Goal: Check status: Check status

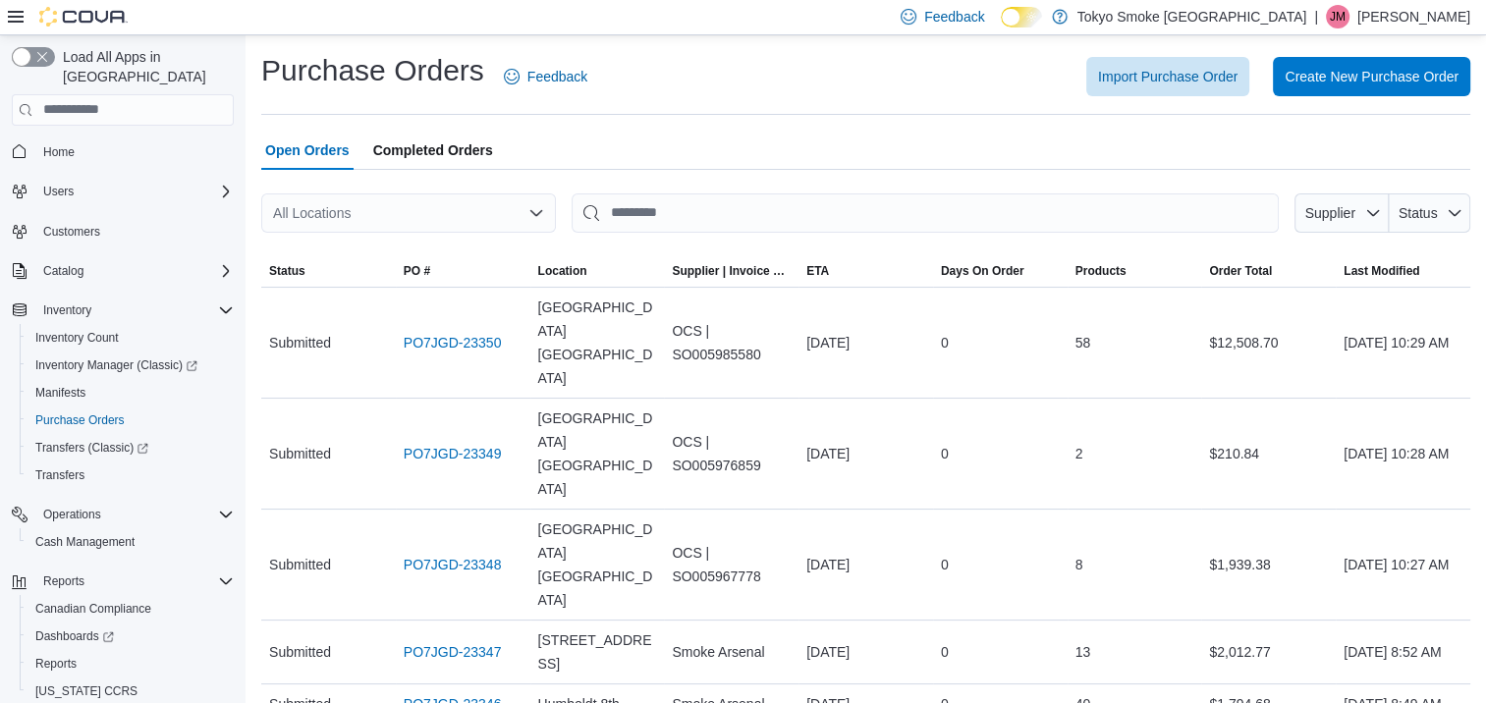
click at [534, 211] on icon "Open list of options" at bounding box center [536, 213] width 16 height 16
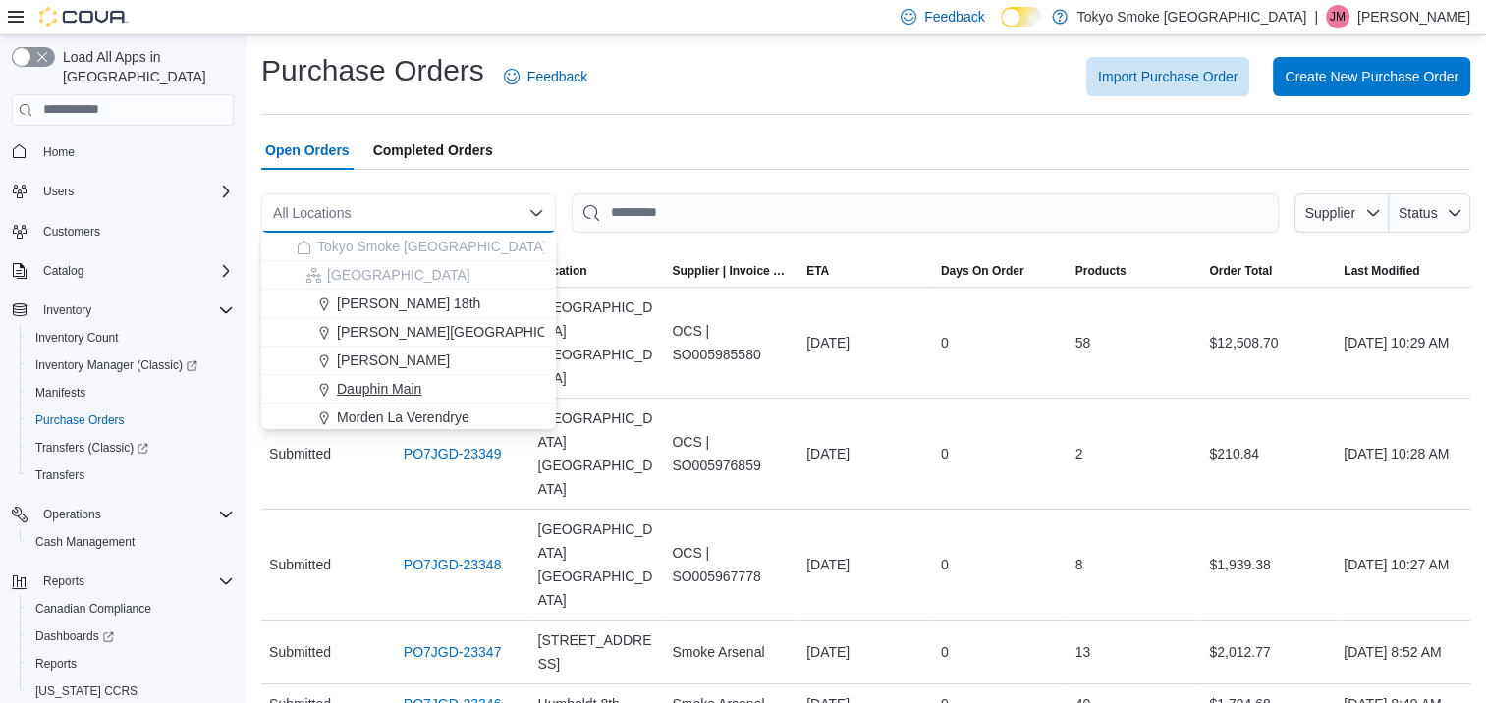
click at [387, 380] on span "Dauphin Main" at bounding box center [379, 389] width 84 height 20
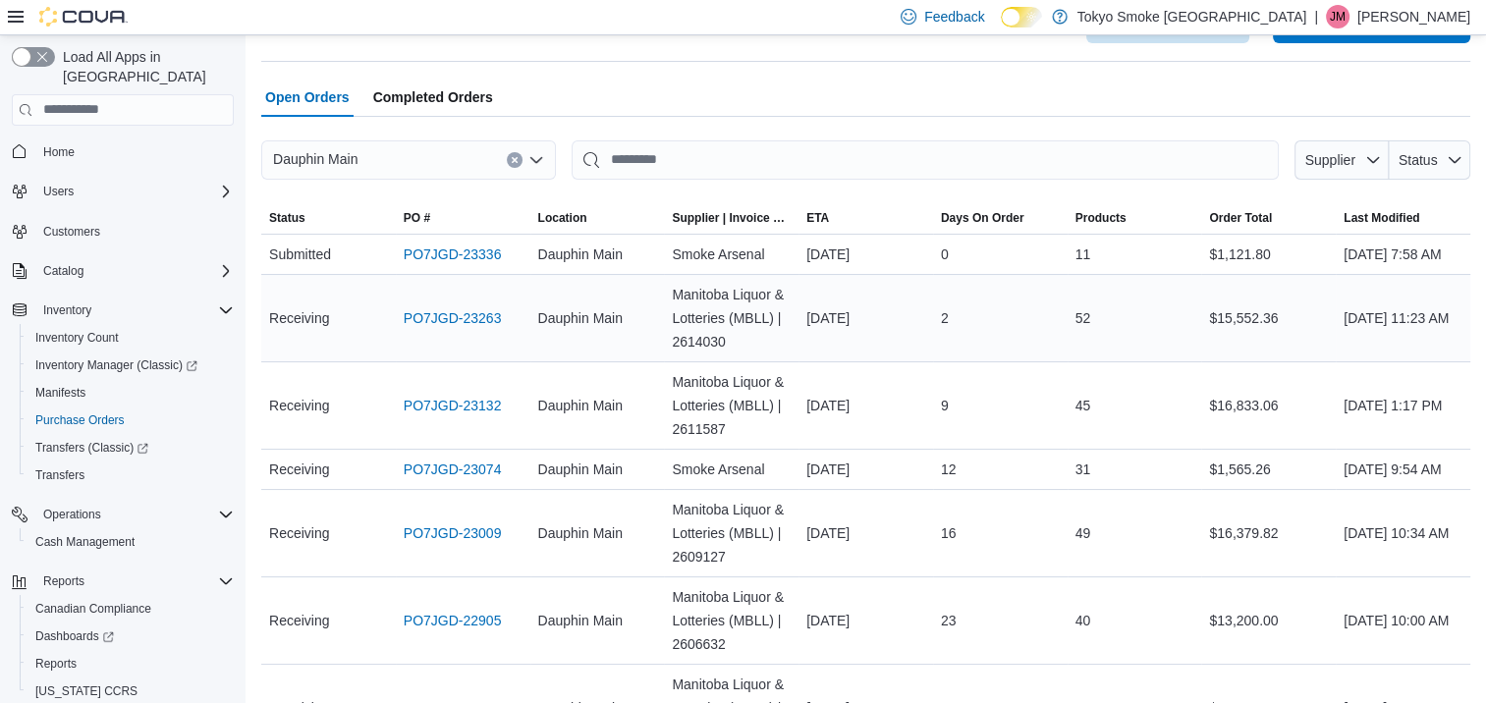
scroll to position [98, 0]
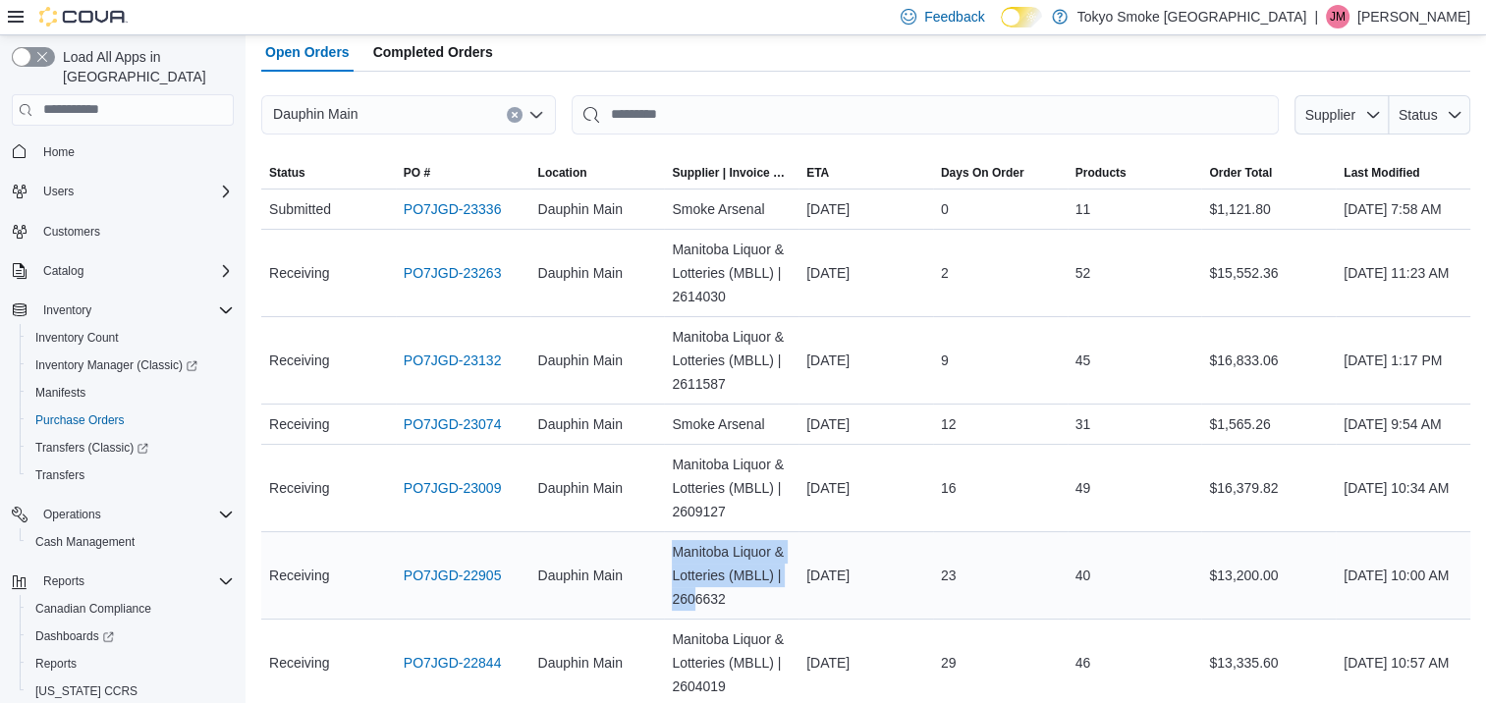
drag, startPoint x: 698, startPoint y: 646, endPoint x: 660, endPoint y: 579, distance: 77.9
click at [660, 579] on tr "Status Receiving PO # PO7JGD-22905 Location Dauphin Main Supplier | Invoice Num…" at bounding box center [865, 574] width 1209 height 87
drag, startPoint x: 660, startPoint y: 579, endPoint x: 648, endPoint y: 598, distance: 22.9
click at [648, 598] on td "Location [GEOGRAPHIC_DATA]" at bounding box center [597, 574] width 135 height 87
